Goal: Navigation & Orientation: Find specific page/section

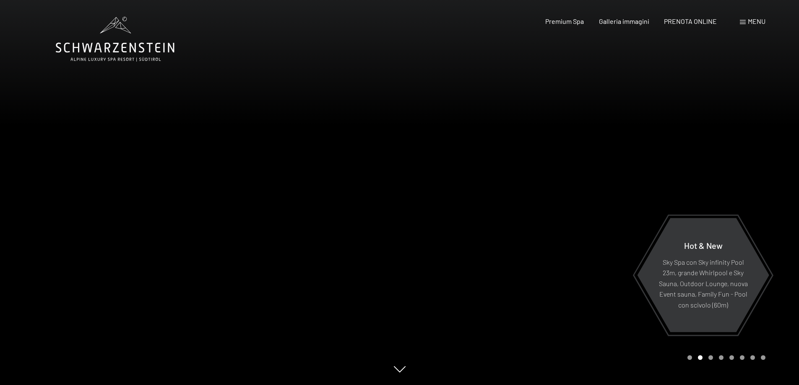
click at [750, 21] on span "Menu" at bounding box center [757, 21] width 18 height 8
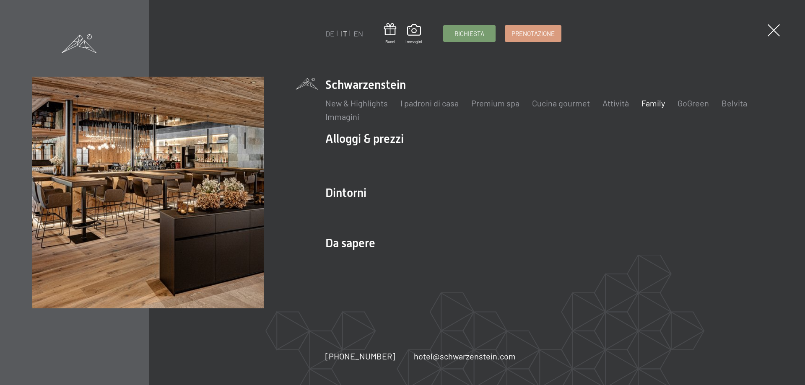
click at [647, 103] on link "Family" at bounding box center [653, 103] width 23 height 10
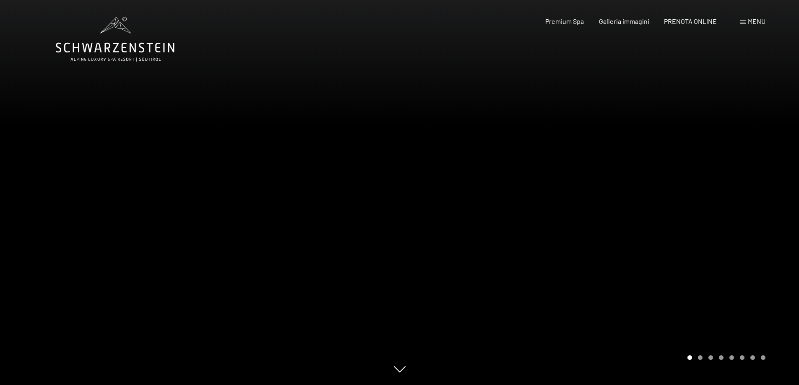
click at [751, 21] on span "Menu" at bounding box center [757, 21] width 18 height 8
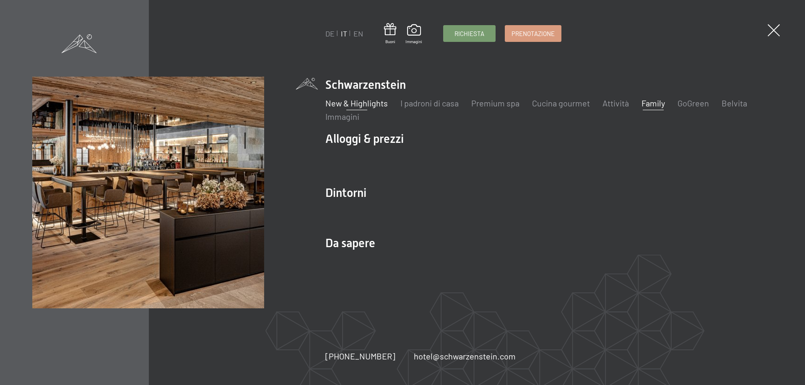
click at [356, 102] on link "New & Highlights" at bounding box center [356, 103] width 62 height 10
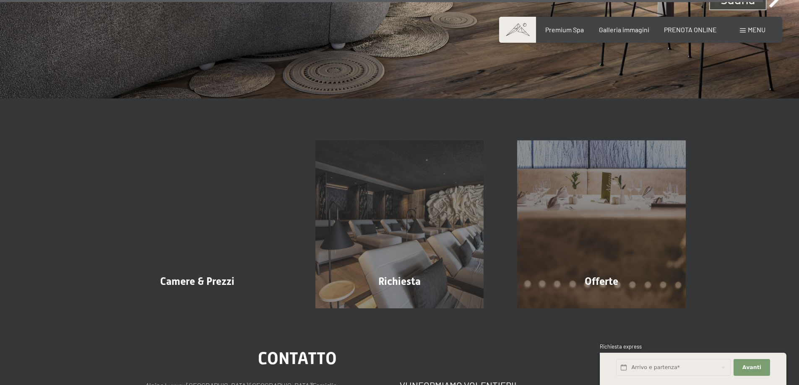
scroll to position [3564, 0]
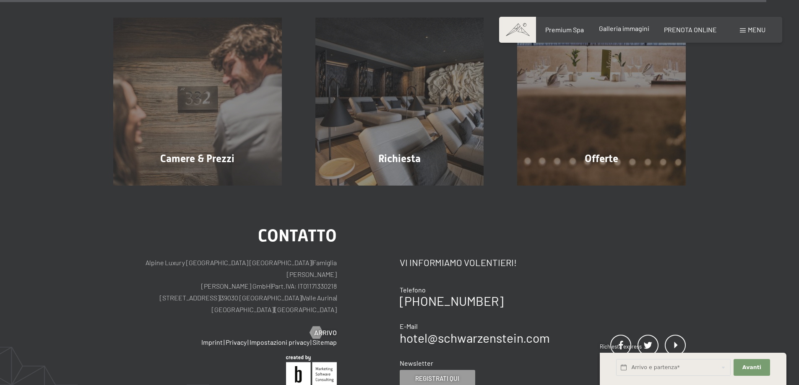
click at [604, 26] on span "Galleria immagini" at bounding box center [624, 28] width 50 height 8
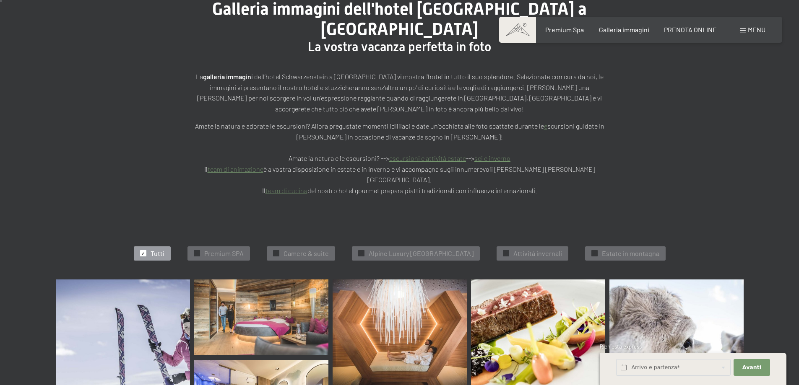
scroll to position [210, 0]
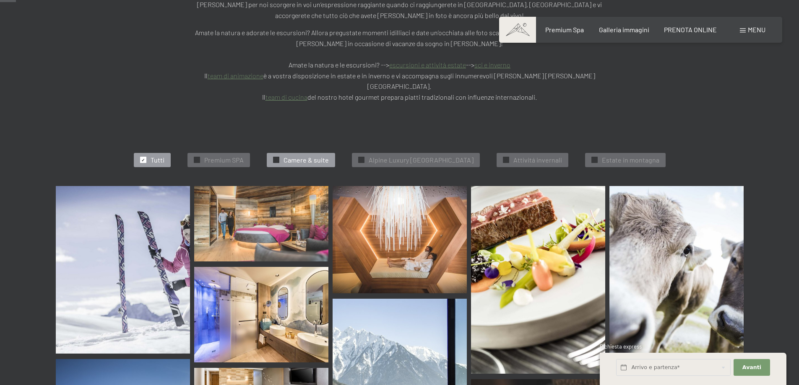
click at [296, 153] on div "✓ Camere & suite" at bounding box center [301, 160] width 68 height 14
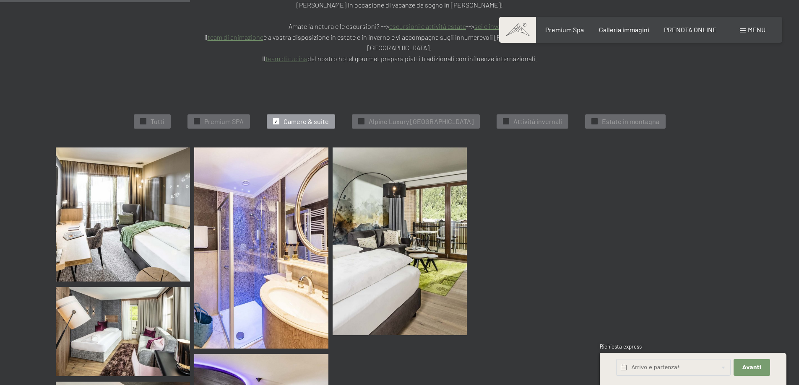
scroll to position [254, 0]
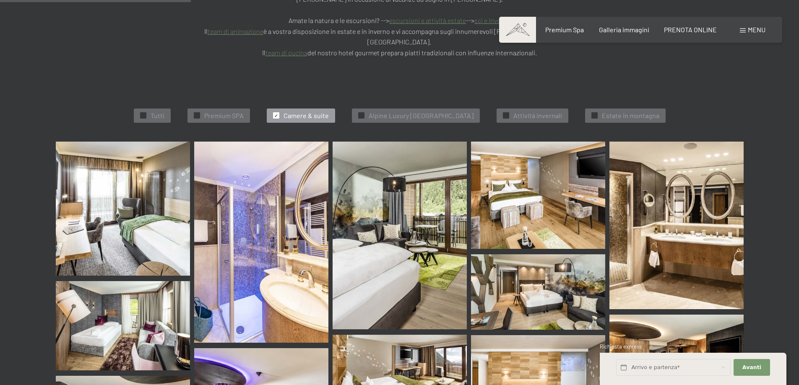
click at [291, 111] on span "Camere & suite" at bounding box center [305, 115] width 45 height 9
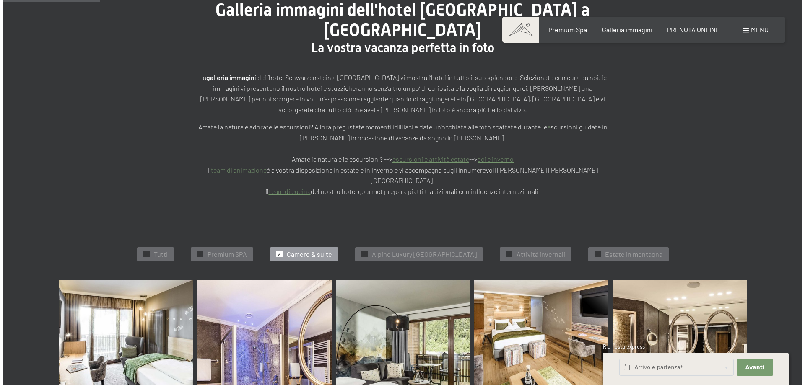
scroll to position [0, 0]
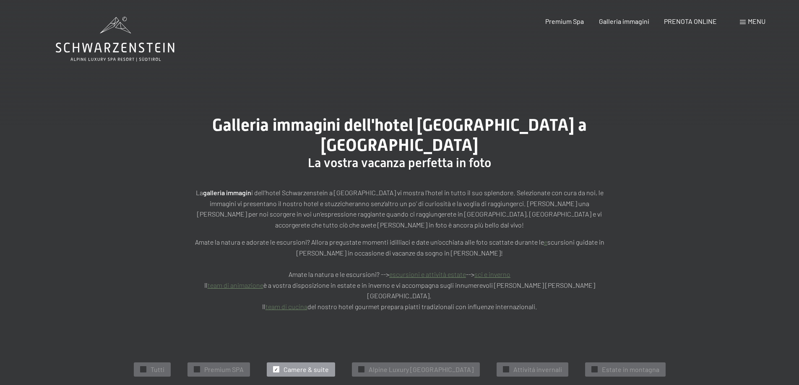
click at [754, 24] on span "Menu" at bounding box center [757, 21] width 18 height 8
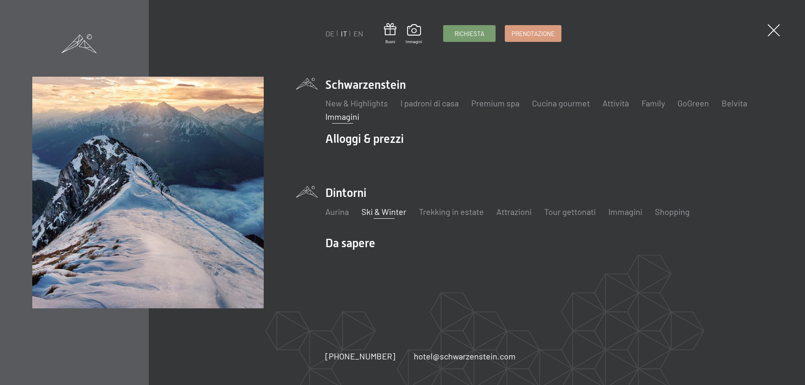
click at [387, 211] on link "Ski & Winter" at bounding box center [383, 212] width 45 height 10
